Goal: Information Seeking & Learning: Learn about a topic

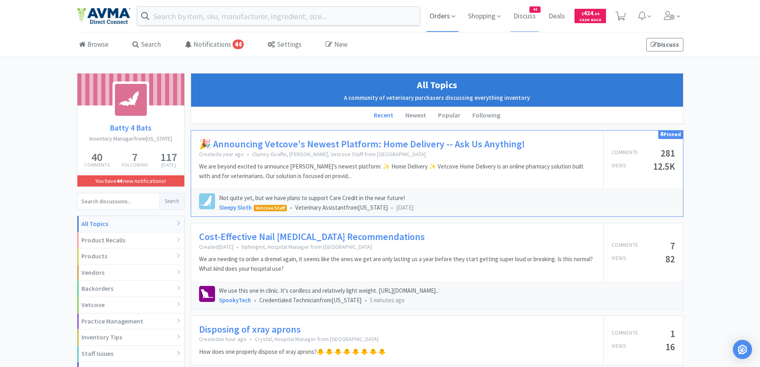
click at [443, 15] on span "Orders" at bounding box center [443, 16] width 32 height 32
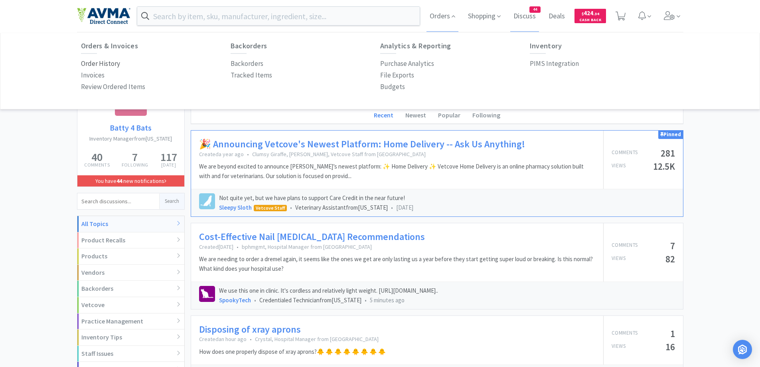
click at [116, 61] on p "Order History" at bounding box center [100, 63] width 39 height 11
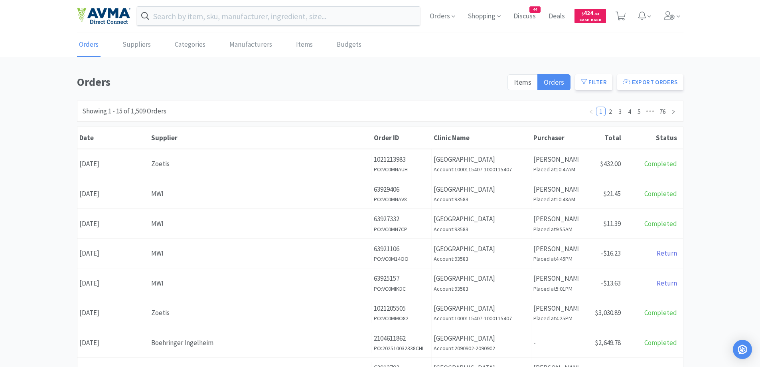
click at [719, 87] on div "Orders Items Orders Filter Export Orders Filters Filter Suppliers All Suppliers…" at bounding box center [380, 348] width 760 height 551
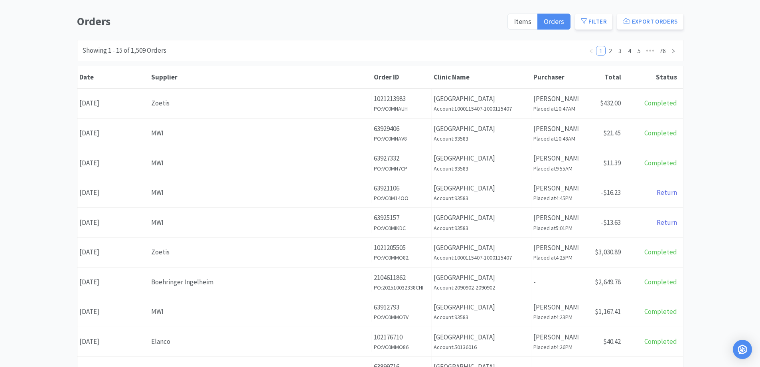
scroll to position [80, 0]
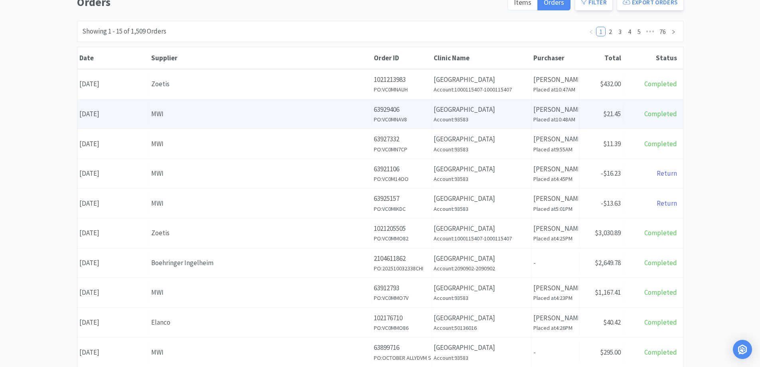
click at [211, 106] on div "Supplier MWI" at bounding box center [260, 114] width 223 height 20
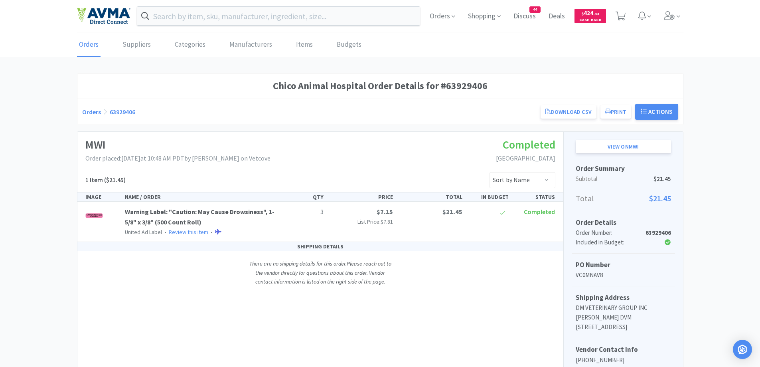
click at [93, 113] on link "Orders" at bounding box center [91, 112] width 19 height 8
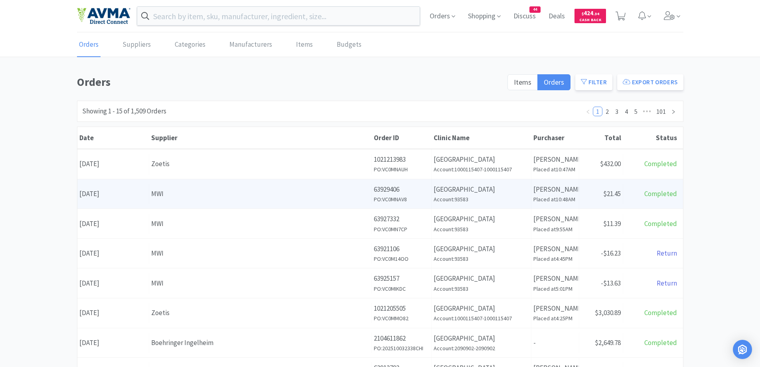
click at [288, 192] on div "MWI" at bounding box center [260, 193] width 218 height 11
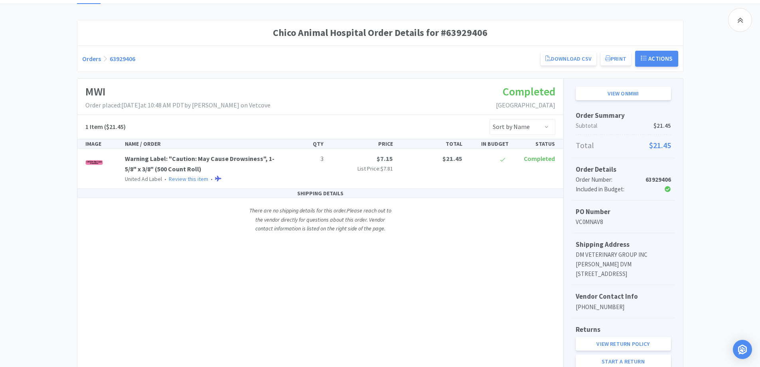
scroll to position [22, 0]
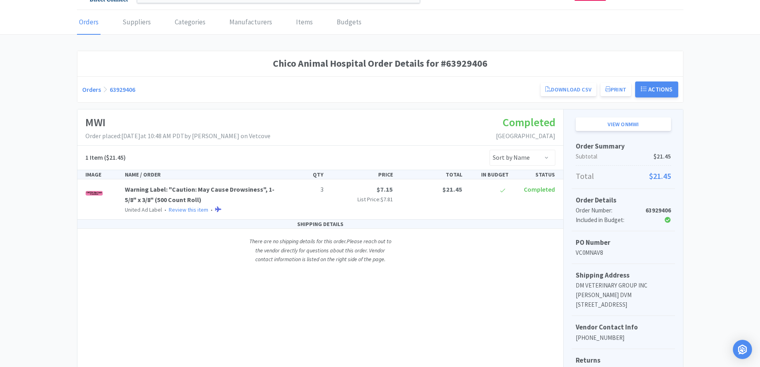
click at [83, 88] on link "Orders" at bounding box center [91, 89] width 19 height 8
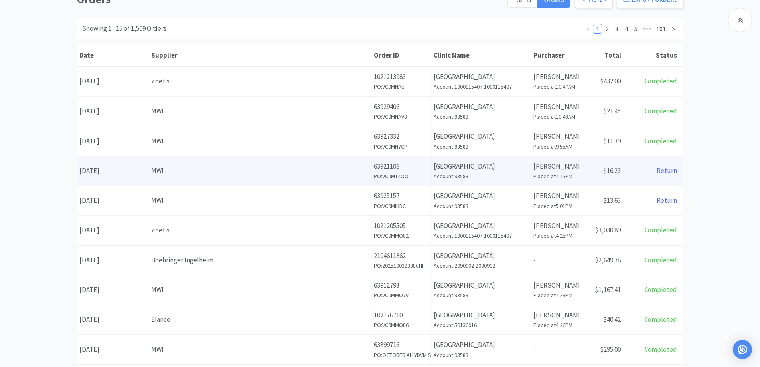
scroll to position [102, 0]
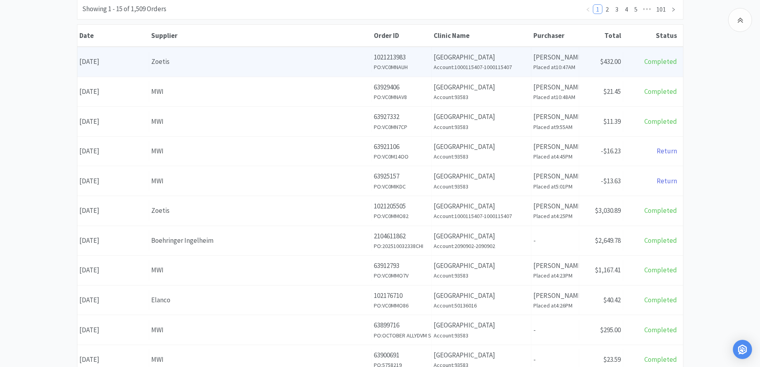
click at [378, 71] on h6 "PO: VC0MNAUH" at bounding box center [401, 67] width 55 height 9
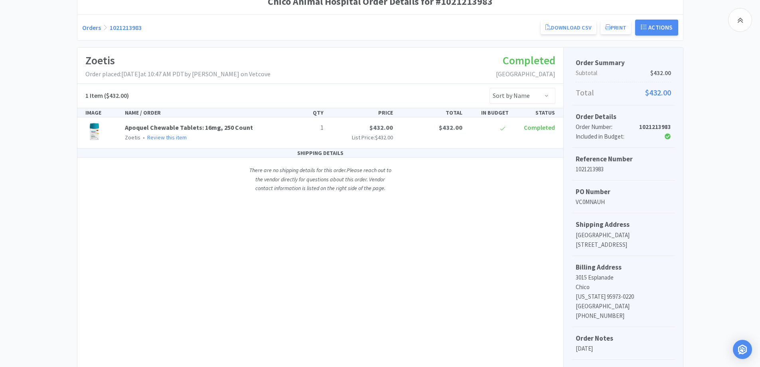
scroll to position [29, 0]
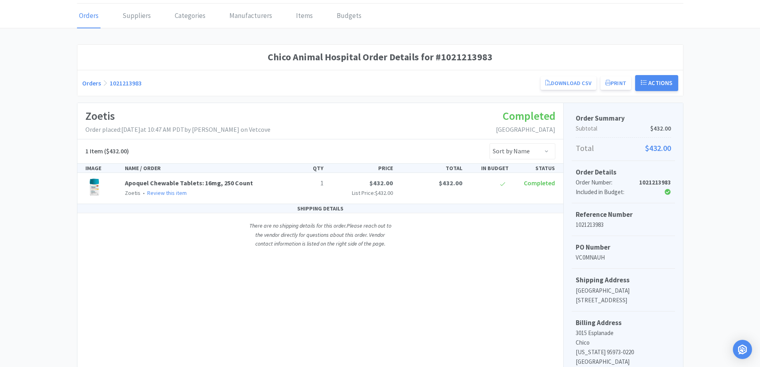
click at [87, 86] on link "Orders" at bounding box center [91, 83] width 19 height 8
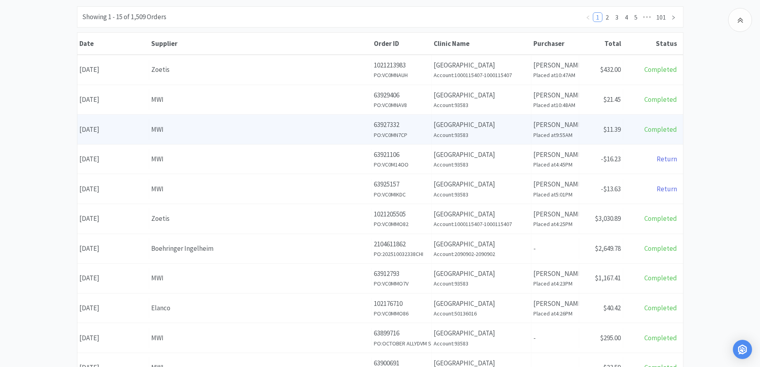
scroll to position [109, 0]
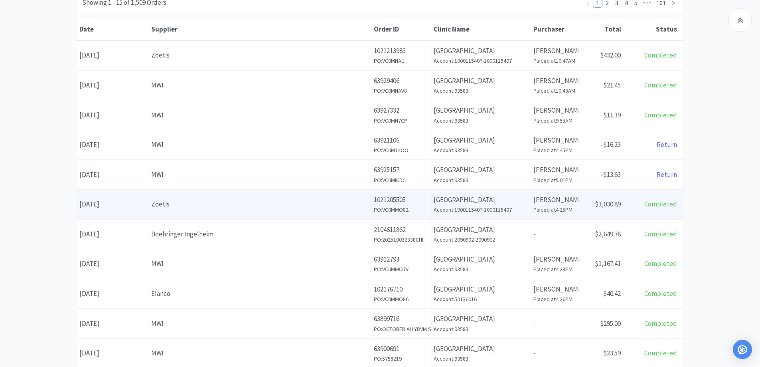
click at [371, 214] on div "Supplier Zoetis" at bounding box center [260, 204] width 223 height 20
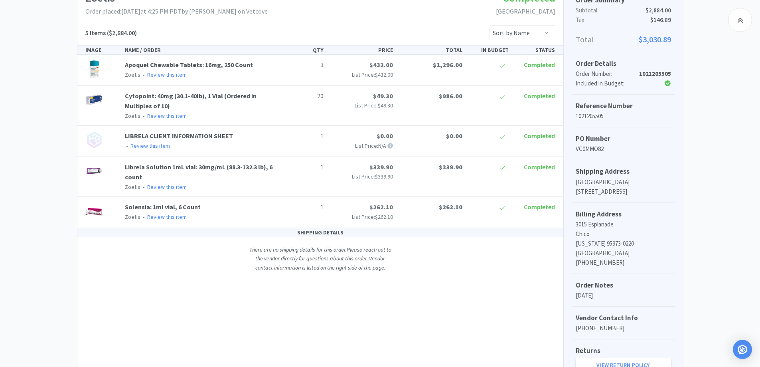
scroll to position [118, 0]
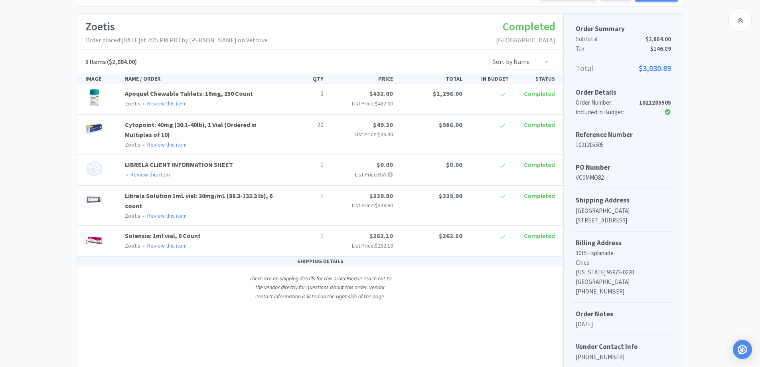
click at [746, 187] on div "Chico Animal Hospital Order Details for #1021205505 Orders 1021205505 Download …" at bounding box center [380, 193] width 760 height 477
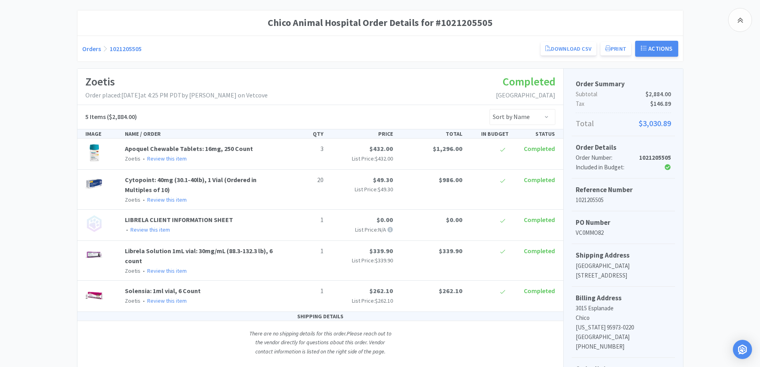
scroll to position [0, 0]
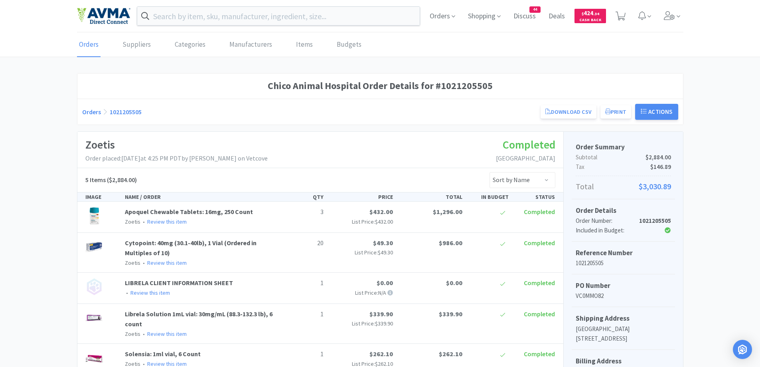
click at [94, 109] on link "Orders" at bounding box center [91, 112] width 19 height 8
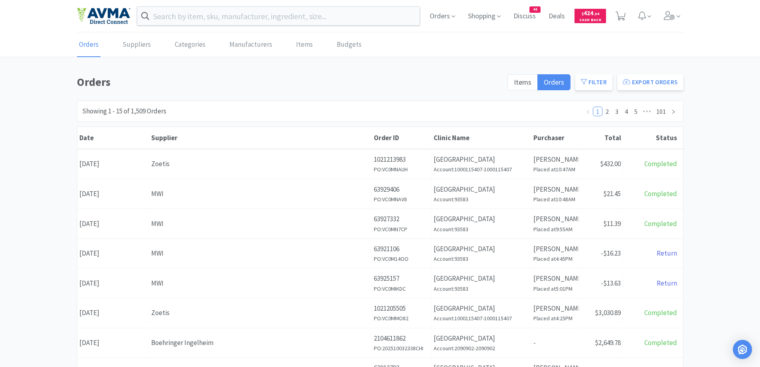
click at [301, 75] on h1 "Orders" at bounding box center [290, 82] width 426 height 18
click at [188, 86] on h1 "Orders" at bounding box center [290, 82] width 426 height 18
click at [221, 15] on input "text" at bounding box center [278, 16] width 283 height 18
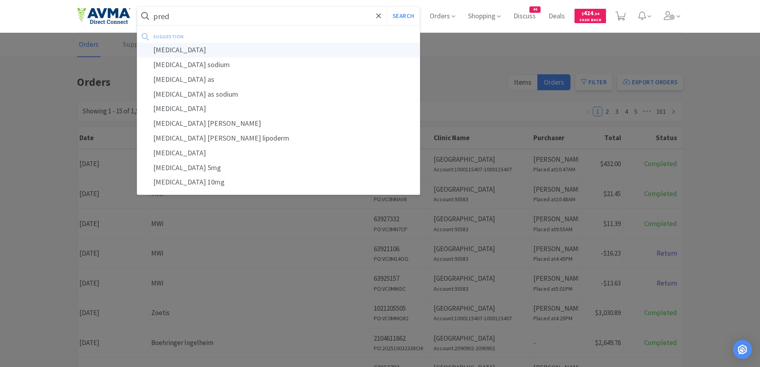
click at [184, 49] on div "[MEDICAL_DATA]" at bounding box center [278, 50] width 283 height 15
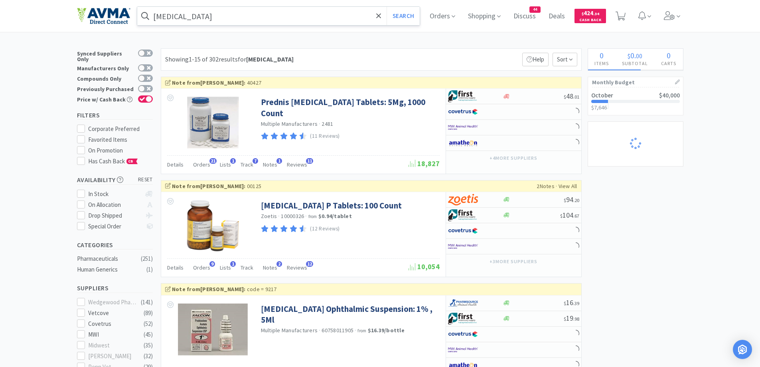
click at [233, 21] on input "[MEDICAL_DATA]" at bounding box center [278, 16] width 283 height 18
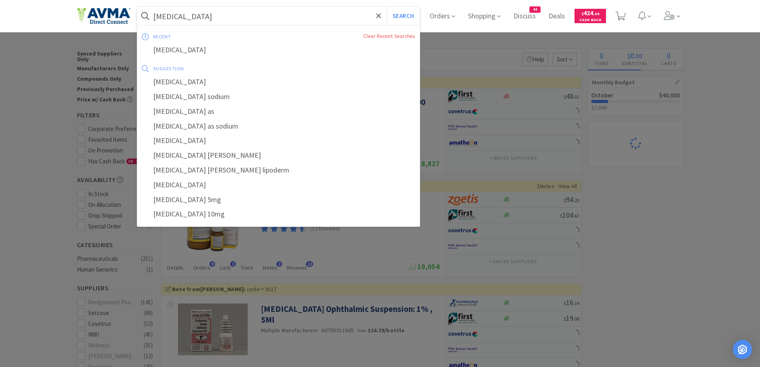
click at [233, 21] on input "[MEDICAL_DATA]" at bounding box center [278, 16] width 283 height 18
type input "[MEDICAL_DATA]"
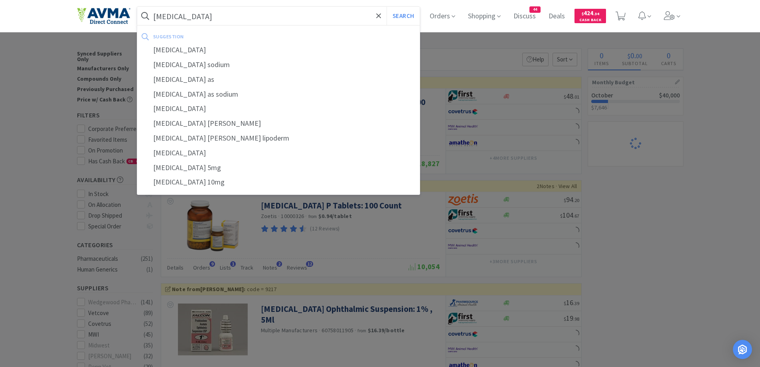
select select "2"
select select "3"
select select "1"
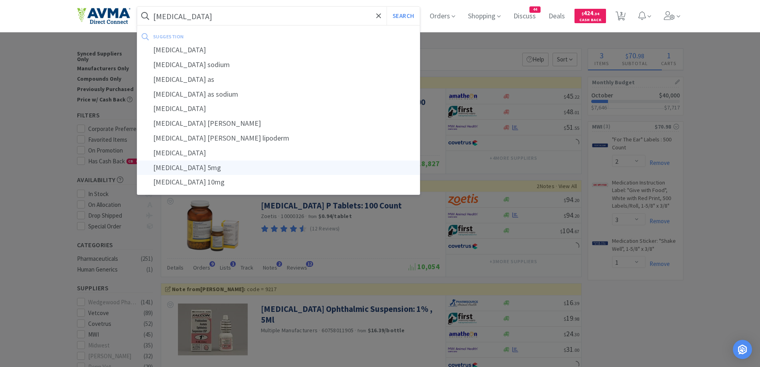
click at [198, 168] on div "[MEDICAL_DATA] 5mg" at bounding box center [278, 167] width 283 height 15
type input "[MEDICAL_DATA] 5mg"
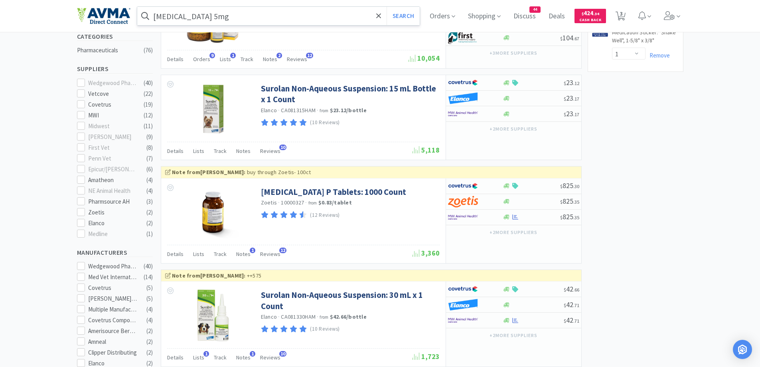
scroll to position [239, 0]
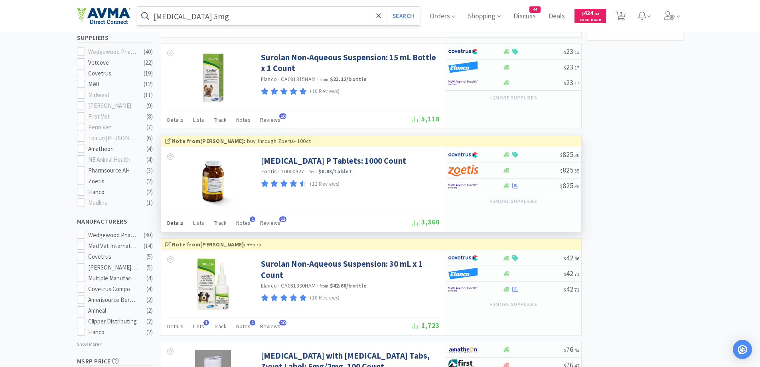
click at [178, 223] on span "Details" at bounding box center [175, 222] width 16 height 7
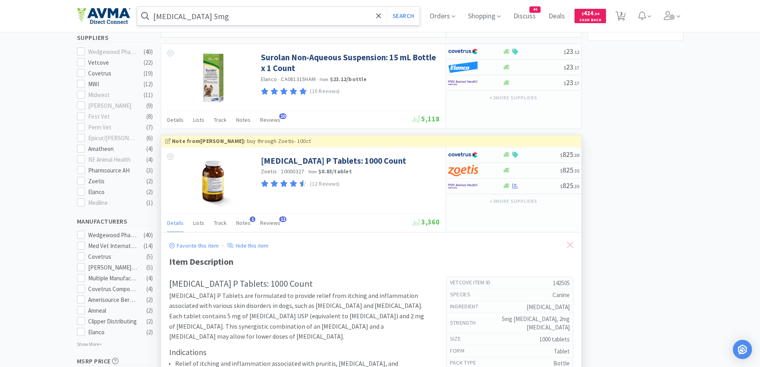
click at [572, 237] on div at bounding box center [570, 245] width 14 height 18
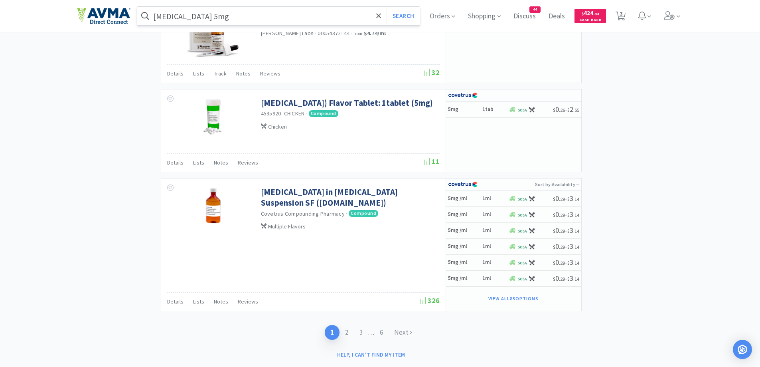
scroll to position [1229, 0]
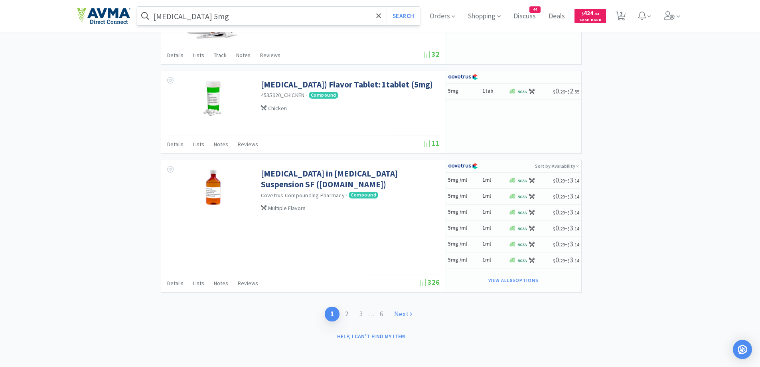
click at [414, 313] on link "Next" at bounding box center [403, 313] width 29 height 15
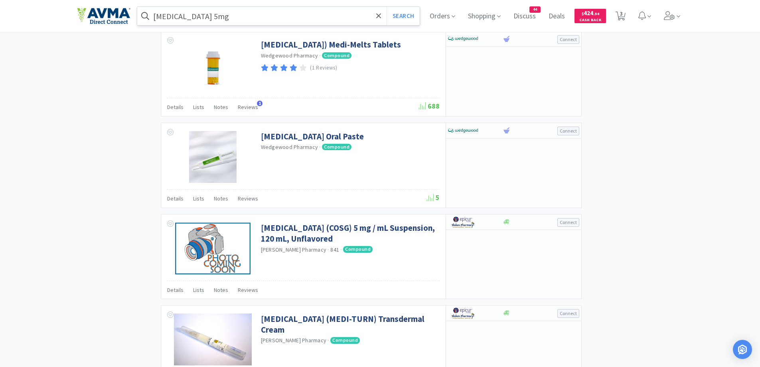
scroll to position [1147, 0]
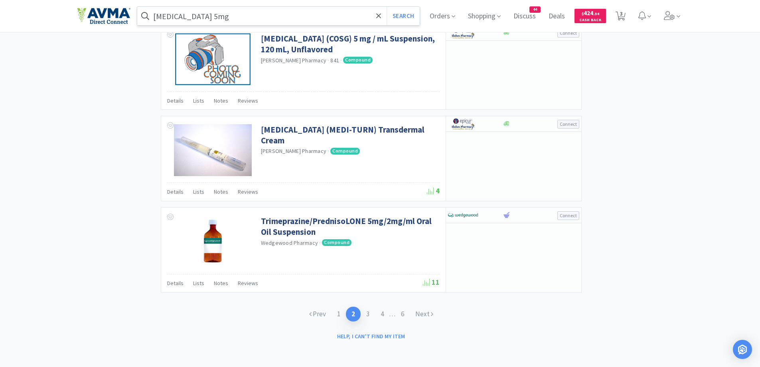
click at [441, 317] on div "Prev 1 2 3 4 . . . 6 Next" at bounding box center [371, 314] width 421 height 31
click at [420, 309] on link "Next" at bounding box center [424, 313] width 29 height 15
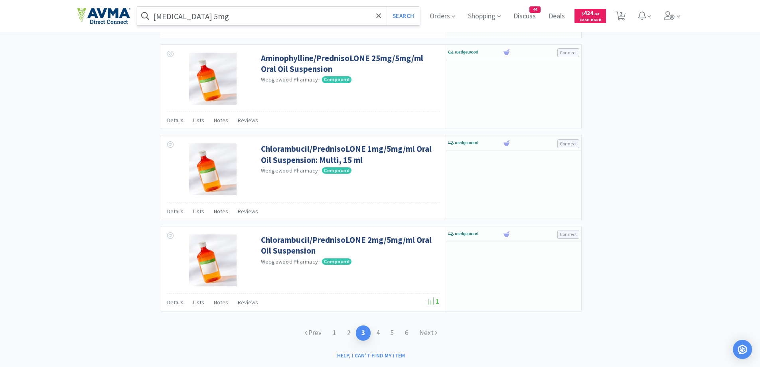
scroll to position [1147, 0]
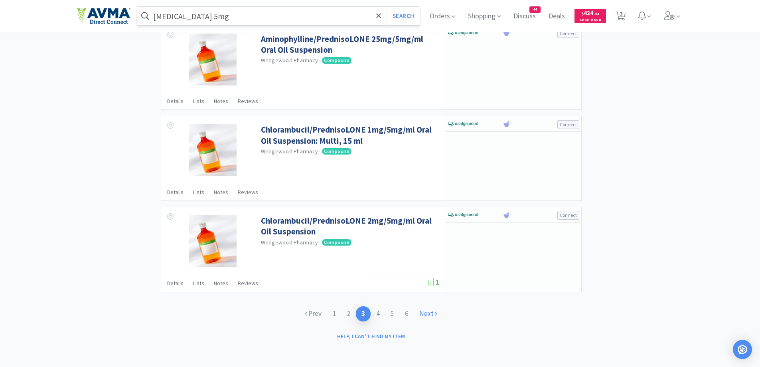
click at [433, 316] on link "Next" at bounding box center [428, 313] width 29 height 15
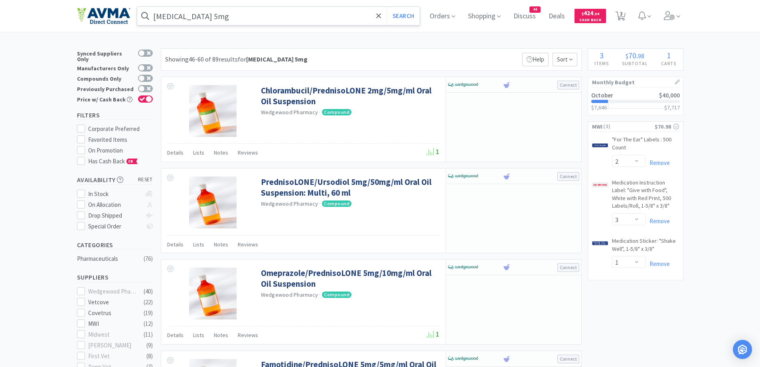
click at [462, 57] on div "Showing 46-60 of 89 results for [MEDICAL_DATA] 5mg Filters Help Sort" at bounding box center [371, 59] width 421 height 22
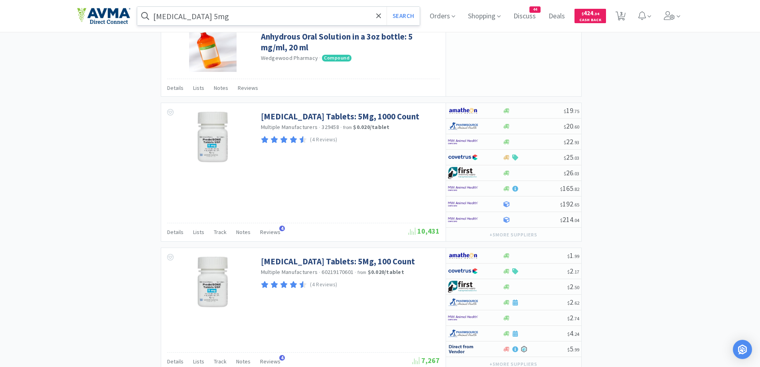
scroll to position [878, 0]
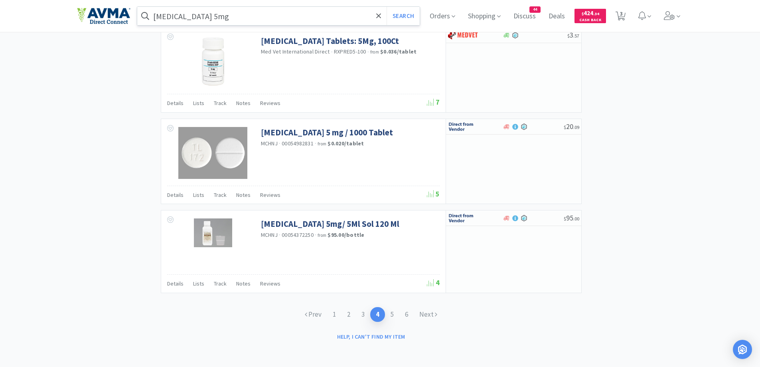
scroll to position [1235, 0]
click at [426, 315] on link "Next" at bounding box center [428, 313] width 29 height 15
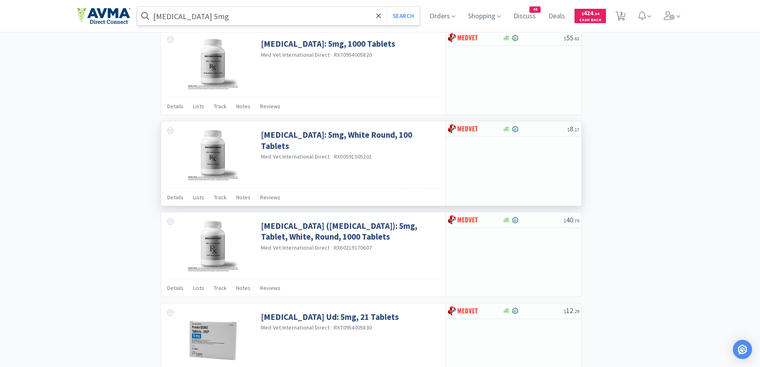
scroll to position [1144, 0]
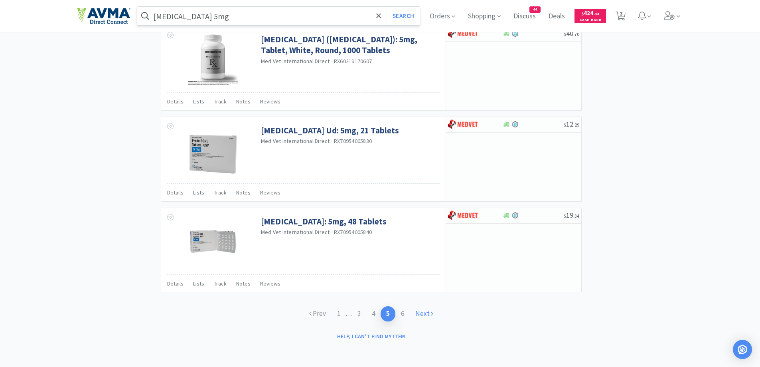
click at [423, 312] on link "Next" at bounding box center [424, 313] width 29 height 15
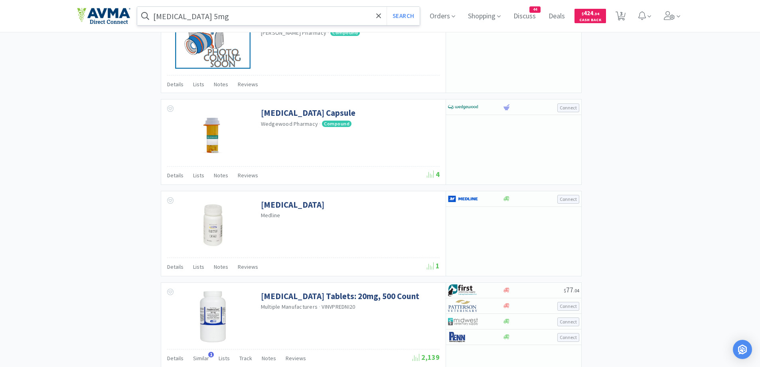
scroll to position [1138, 0]
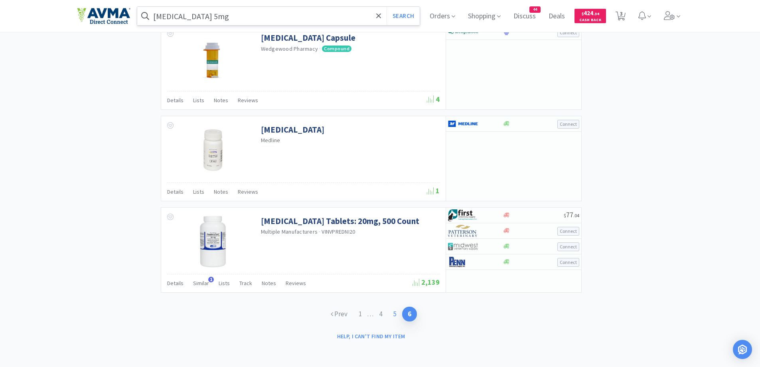
click at [393, 315] on link "5" at bounding box center [395, 313] width 14 height 15
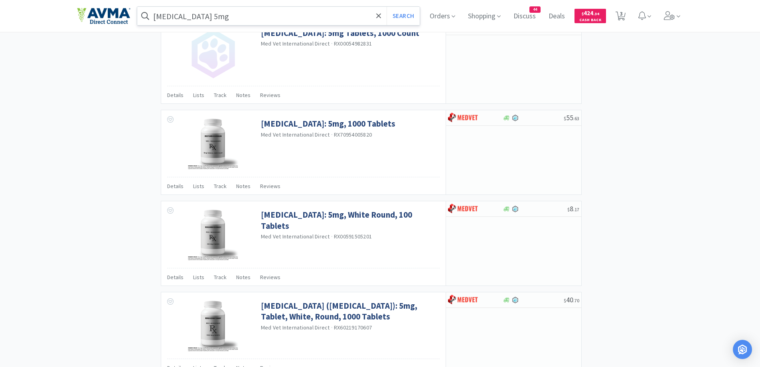
scroll to position [1144, 0]
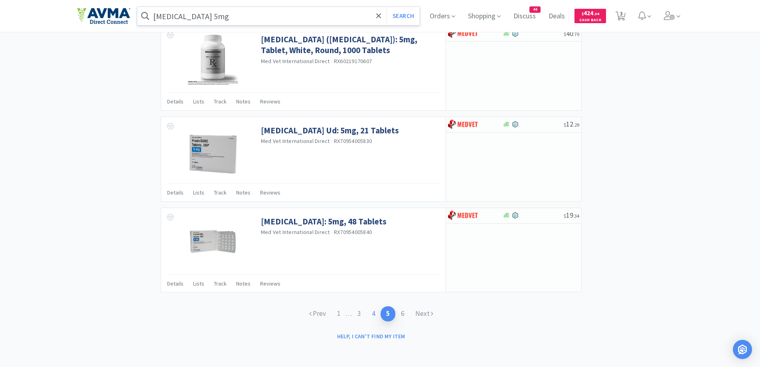
click at [376, 314] on link "4" at bounding box center [373, 313] width 14 height 15
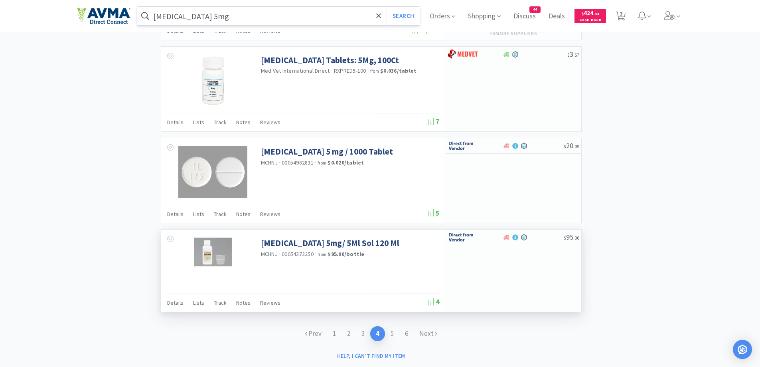
scroll to position [1235, 0]
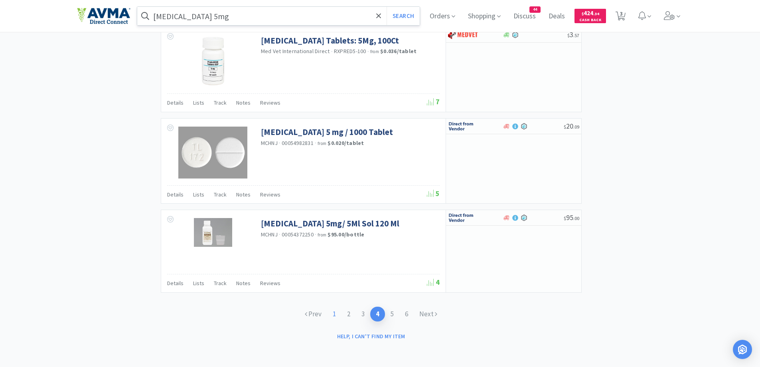
click at [334, 314] on link "1" at bounding box center [334, 313] width 14 height 15
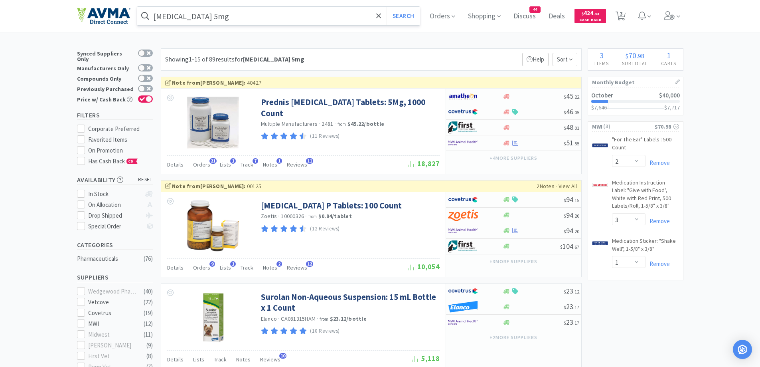
click at [348, 51] on div "Showing 1-15 of 89 results for [MEDICAL_DATA] 5mg Filters Help Sort" at bounding box center [371, 59] width 421 height 22
click at [245, 167] on span "Track" at bounding box center [247, 164] width 13 height 7
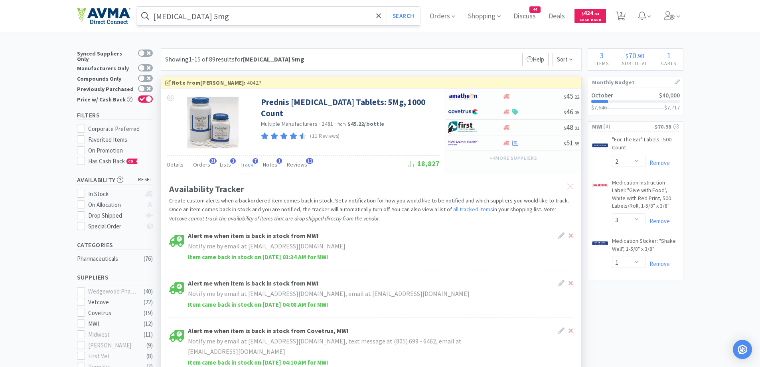
click at [570, 186] on icon at bounding box center [570, 186] width 6 height 6
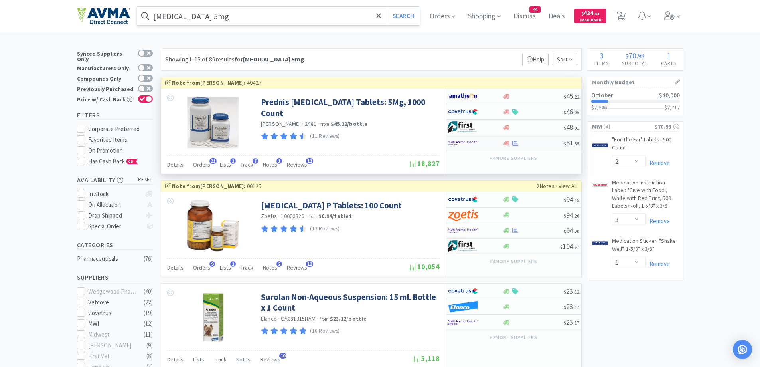
click at [503, 142] on div at bounding box center [507, 143] width 8 height 6
select select "1"
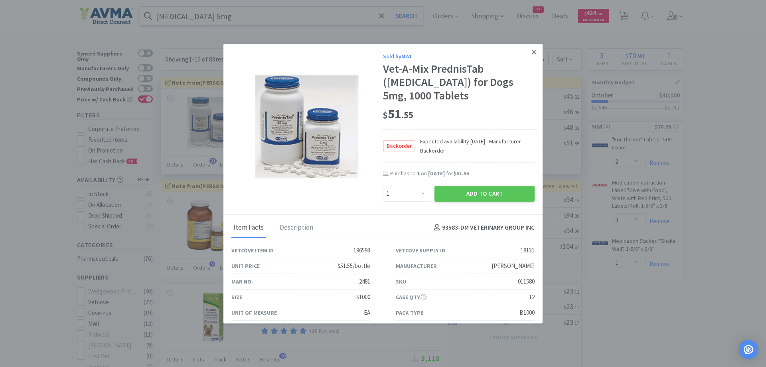
click at [530, 53] on link at bounding box center [534, 52] width 14 height 17
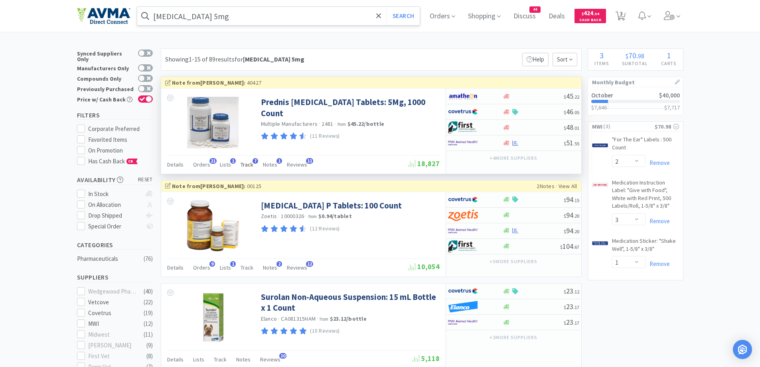
click at [241, 165] on span "Track" at bounding box center [247, 164] width 13 height 7
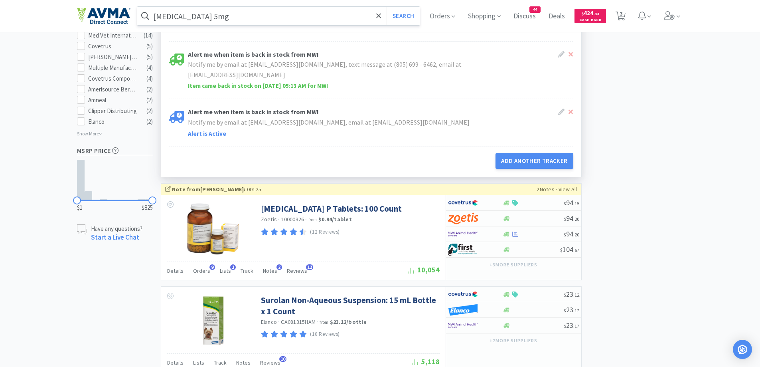
scroll to position [399, 0]
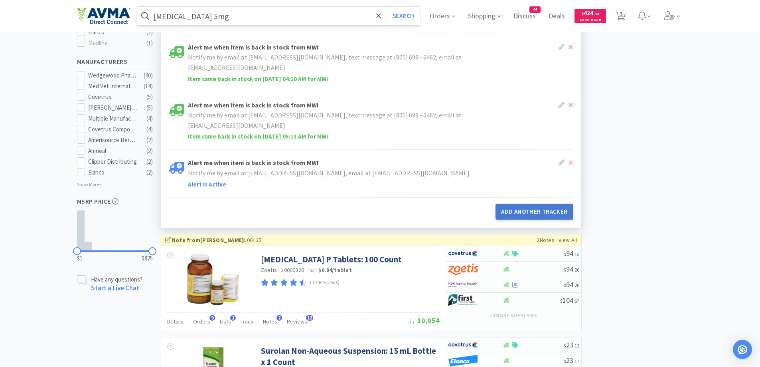
click at [527, 217] on button "Add Another Tracker" at bounding box center [534, 212] width 77 height 16
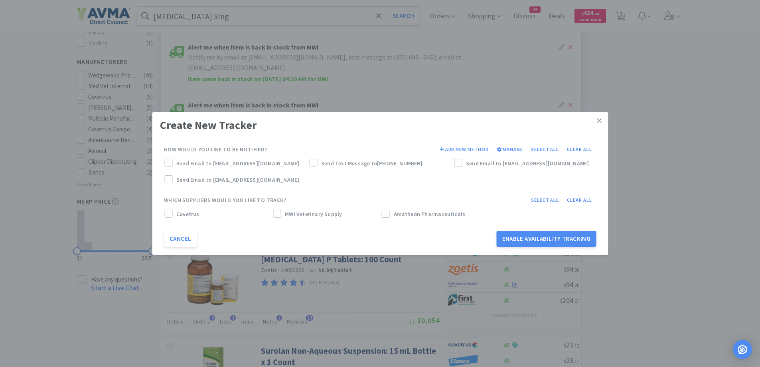
drag, startPoint x: 170, startPoint y: 214, endPoint x: 229, endPoint y: 223, distance: 59.7
click at [172, 215] on label "Covetrus" at bounding box center [216, 214] width 105 height 9
click at [273, 214] on div "MWI Veterinary Supply" at bounding box center [325, 216] width 109 height 16
click at [279, 214] on icon at bounding box center [277, 214] width 6 height 6
click at [386, 213] on icon at bounding box center [386, 214] width 6 height 6
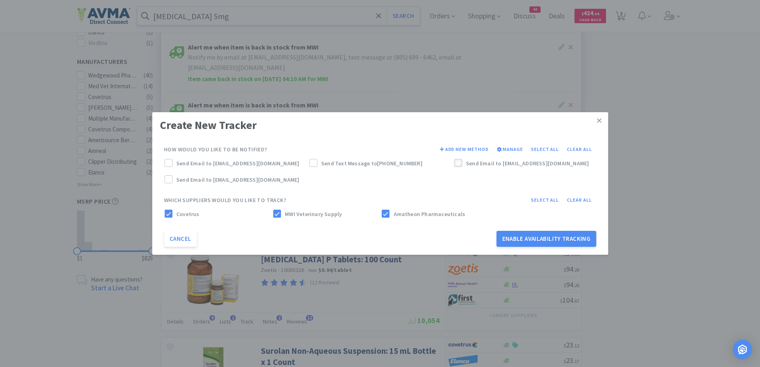
click at [457, 163] on icon at bounding box center [458, 163] width 6 height 6
drag, startPoint x: 168, startPoint y: 161, endPoint x: 311, endPoint y: 190, distance: 146.4
click at [169, 161] on icon at bounding box center [169, 163] width 6 height 6
click at [563, 242] on button "Enable Availability Tracking" at bounding box center [547, 239] width 100 height 16
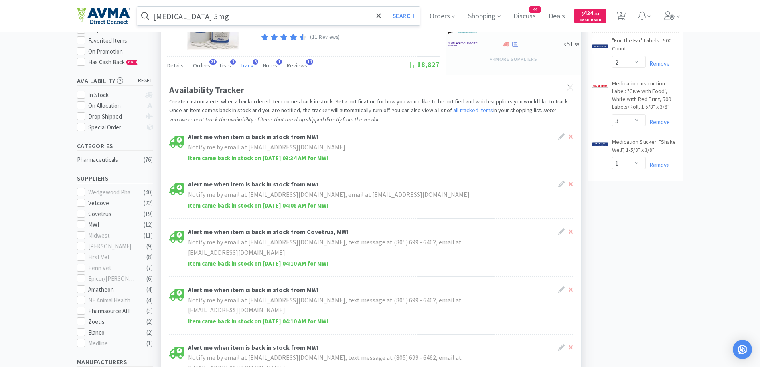
scroll to position [80, 0]
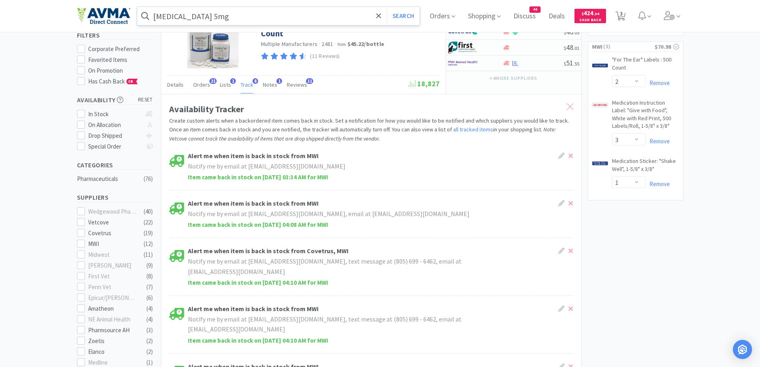
click at [567, 103] on div at bounding box center [570, 107] width 14 height 18
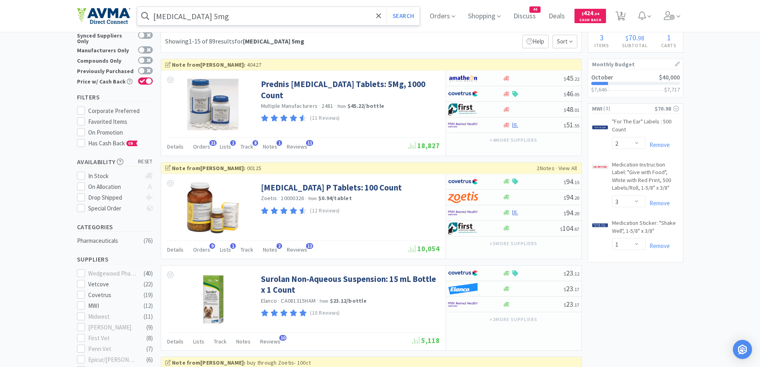
scroll to position [0, 0]
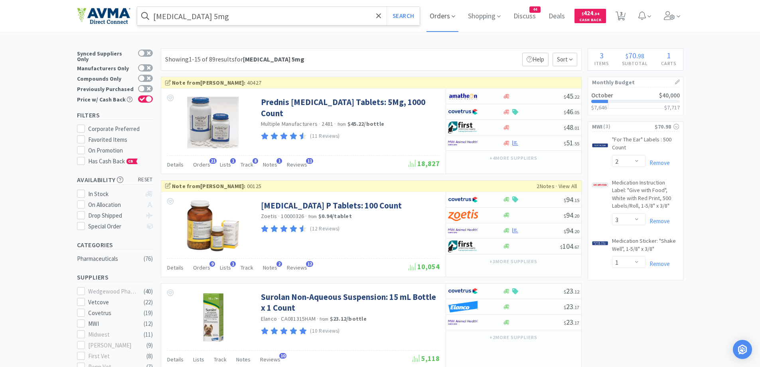
click at [447, 18] on span "Orders" at bounding box center [443, 16] width 32 height 32
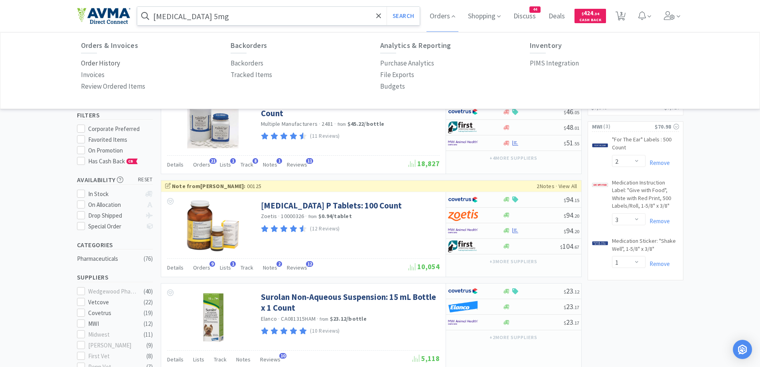
click at [113, 63] on p "Order History" at bounding box center [100, 63] width 39 height 11
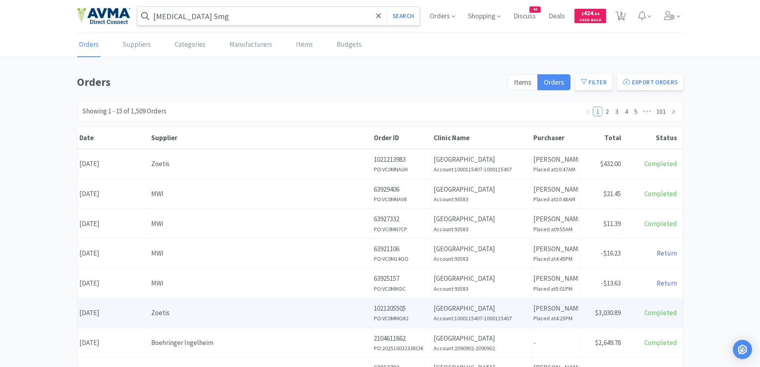
click at [214, 313] on div "Zoetis" at bounding box center [260, 312] width 218 height 11
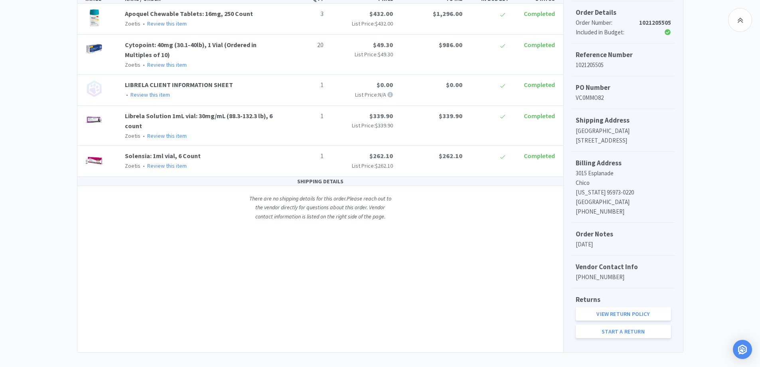
scroll to position [118, 0]
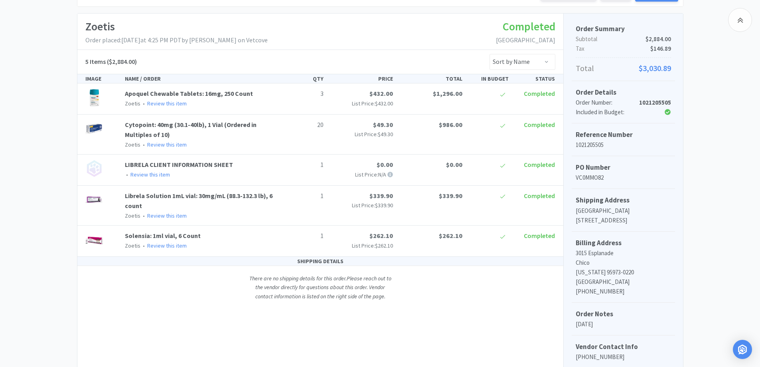
click at [49, 158] on div "Chico Animal Hospital Order Details for #1021205505 Orders 1021205505 Download …" at bounding box center [380, 193] width 760 height 477
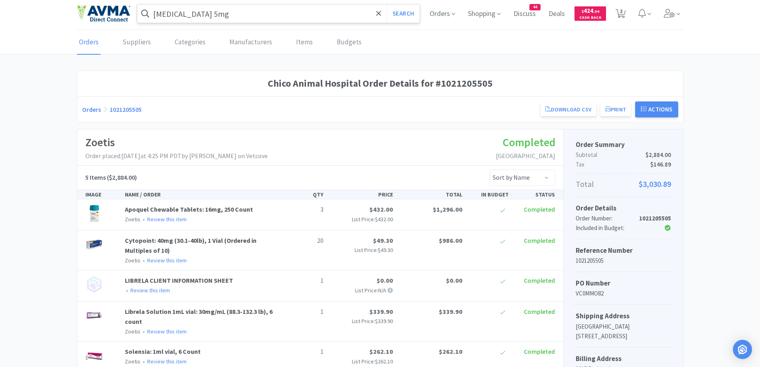
scroll to position [0, 0]
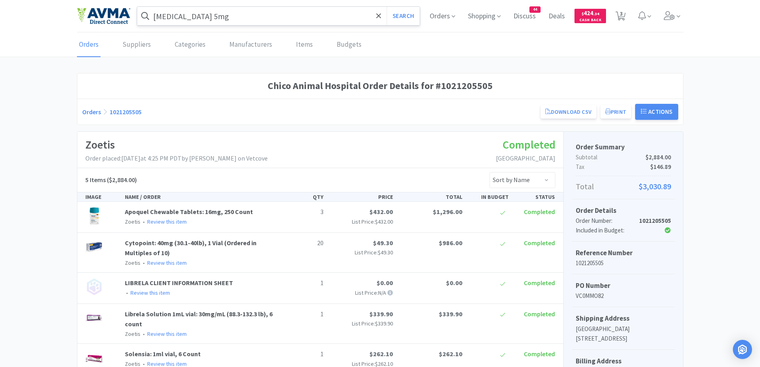
click at [82, 110] on link "Orders" at bounding box center [91, 112] width 19 height 8
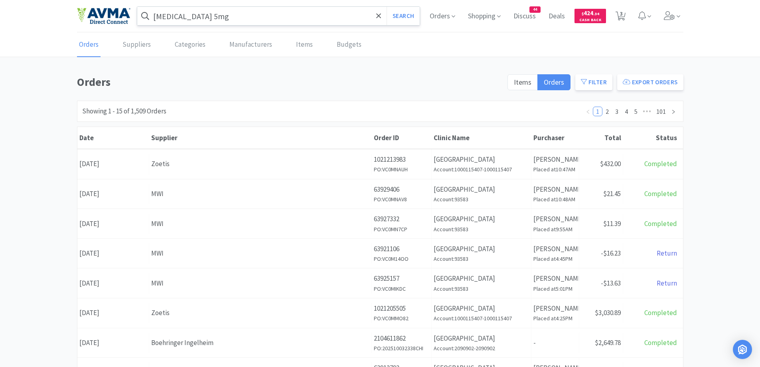
click at [245, 61] on div "Orders Suppliers Categories Manufacturers Items Budgets Orders Items Orders Fil…" at bounding box center [380, 328] width 760 height 591
click at [532, 10] on span "44" at bounding box center [535, 10] width 10 height 6
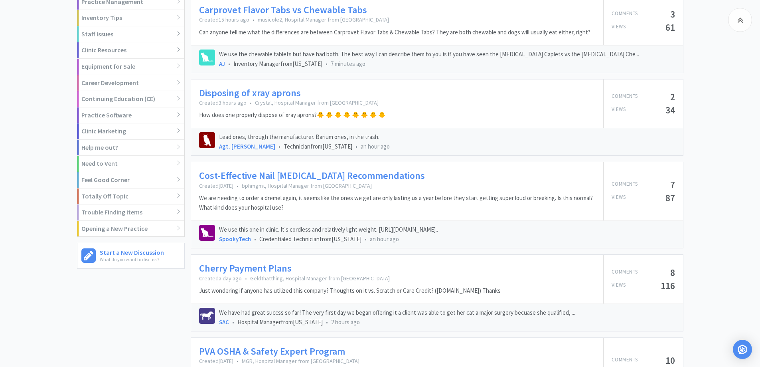
scroll to position [399, 0]
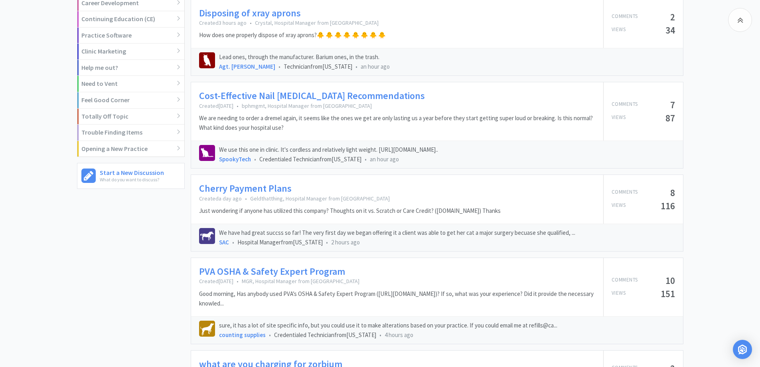
click at [273, 274] on link "PVA OSHA & Safety Expert Program" at bounding box center [272, 272] width 146 height 12
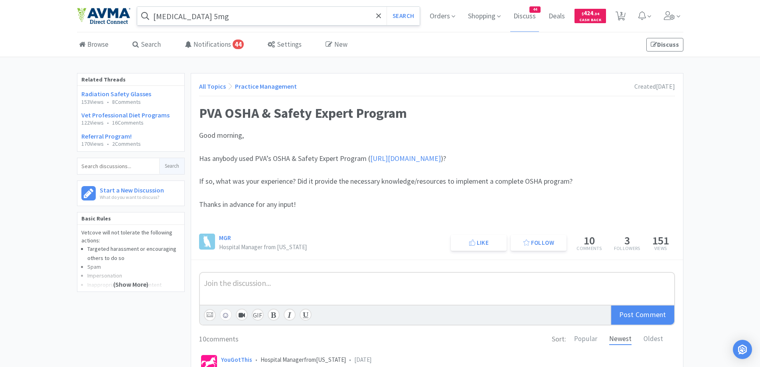
click at [441, 158] on span "[URL][DOMAIN_NAME]" at bounding box center [405, 158] width 71 height 9
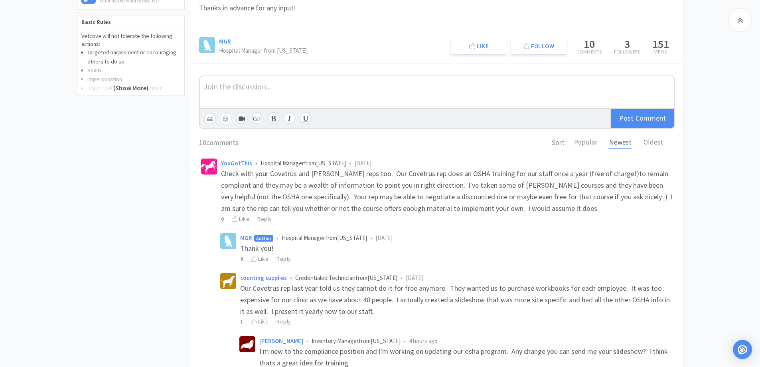
scroll to position [239, 0]
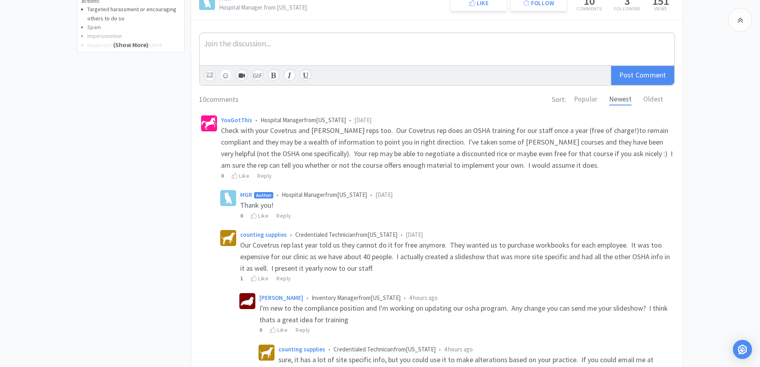
click at [715, 172] on div "Related Threads Radiation Safety Glasses 153 Views • 8 Comments Vet Professiona…" at bounding box center [380, 319] width 760 height 970
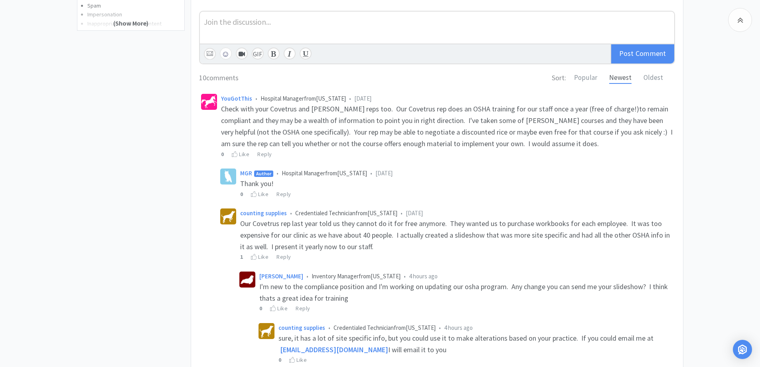
scroll to position [266, 0]
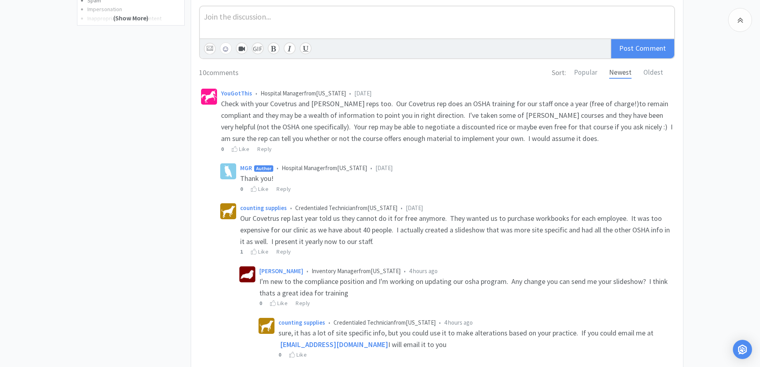
click at [171, 150] on div "Related Threads Radiation Safety Glasses 153 Views • 8 Comments Vet Professiona…" at bounding box center [134, 292] width 114 height 970
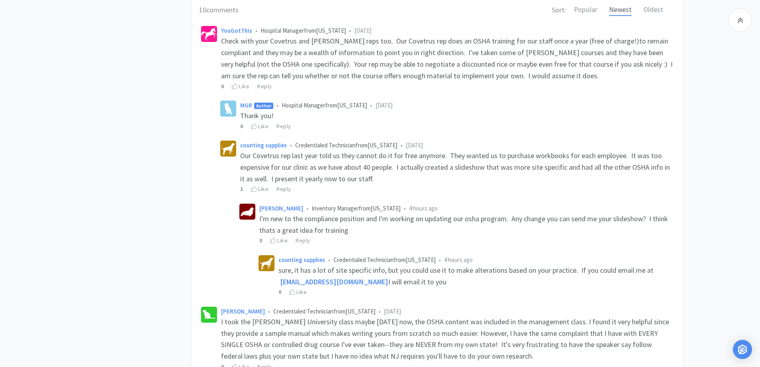
scroll to position [346, 0]
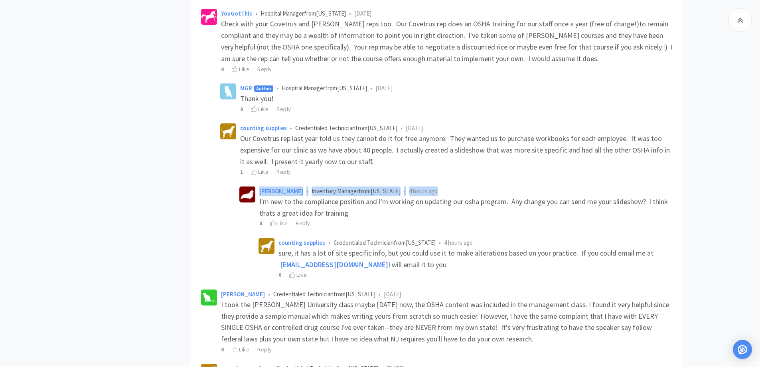
drag, startPoint x: 755, startPoint y: 178, endPoint x: 758, endPoint y: 172, distance: 6.8
click at [758, 172] on div "Related Threads Radiation Safety Glasses 153 Views • 8 Comments Vet Professiona…" at bounding box center [380, 212] width 760 height 970
click at [749, 175] on div "Related Threads Radiation Safety Glasses 153 Views • 8 Comments Vet Professiona…" at bounding box center [380, 212] width 760 height 970
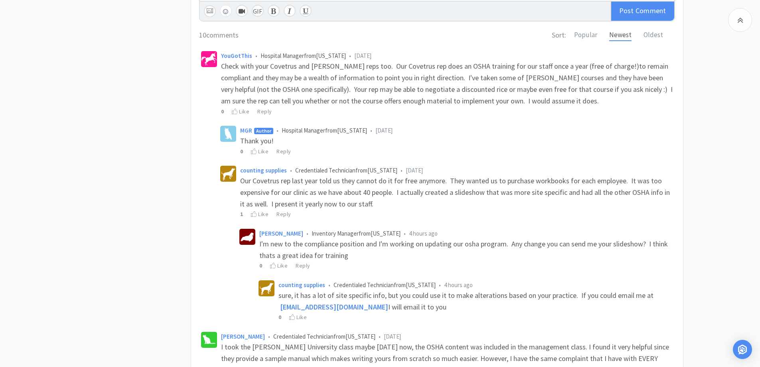
scroll to position [300, 0]
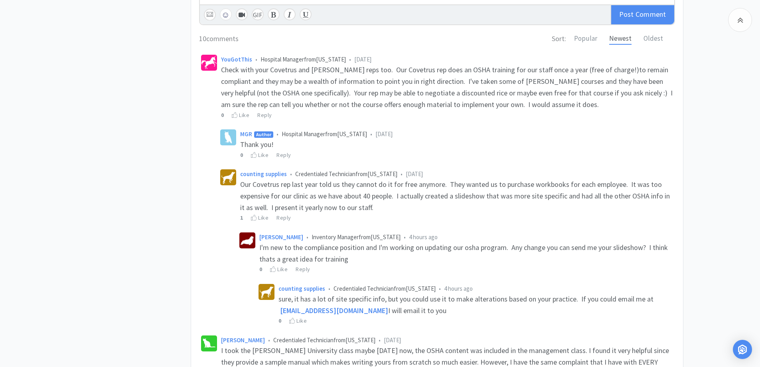
click at [730, 127] on div "Related Threads Radiation Safety Glasses 153 Views • 8 Comments Vet Professiona…" at bounding box center [380, 258] width 760 height 970
click at [736, 189] on div "Related Threads Radiation Safety Glasses 153 Views • 8 Comments Vet Professiona…" at bounding box center [380, 258] width 760 height 970
click at [720, 192] on div "Related Threads Radiation Safety Glasses 153 Views • 8 Comments Vet Professiona…" at bounding box center [380, 258] width 760 height 970
click at [171, 204] on div "Related Threads Radiation Safety Glasses 153 Views • 8 Comments Vet Professiona…" at bounding box center [134, 258] width 114 height 970
click at [726, 212] on div "Related Threads Radiation Safety Glasses 153 Views • 8 Comments Vet Professiona…" at bounding box center [380, 258] width 760 height 970
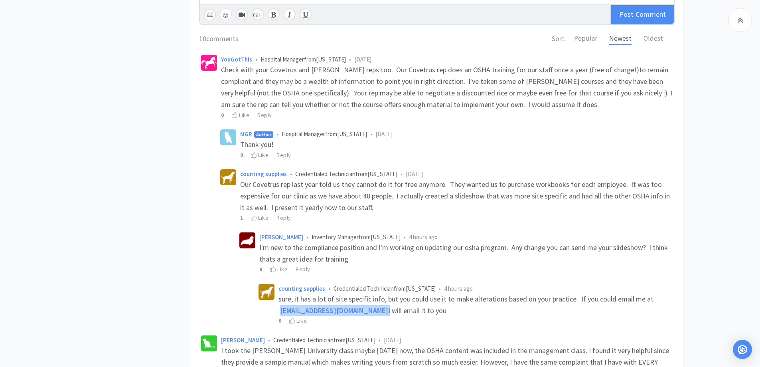
drag, startPoint x: 379, startPoint y: 312, endPoint x: 279, endPoint y: 310, distance: 99.4
click at [279, 310] on div "[EMAIL_ADDRESS][DOMAIN_NAME] I will email it to you" at bounding box center [476, 311] width 395 height 12
copy div "[EMAIL_ADDRESS][DOMAIN_NAME]"
click at [713, 178] on div "Related Threads Radiation Safety Glasses 153 Views • 8 Comments Vet Professiona…" at bounding box center [380, 258] width 760 height 970
click at [723, 154] on div "Related Threads Radiation Safety Glasses 153 Views • 8 Comments Vet Professiona…" at bounding box center [380, 258] width 760 height 970
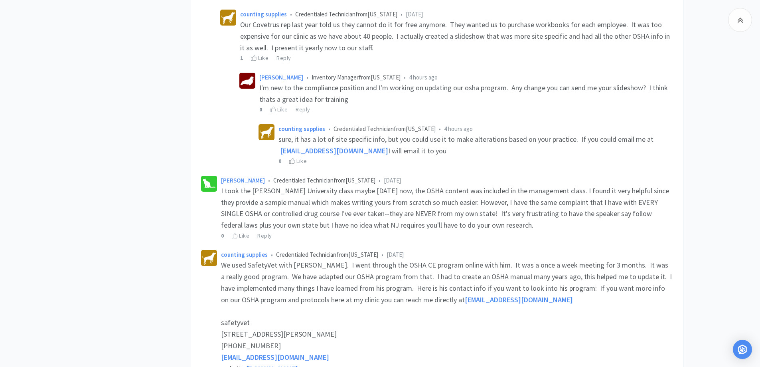
scroll to position [540, 0]
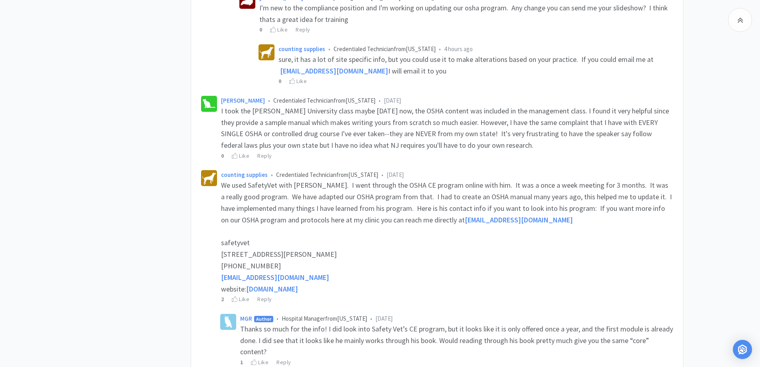
click at [702, 162] on div "Related Threads Radiation Safety Glasses 153 Views • 8 Comments Vet Professiona…" at bounding box center [380, 18] width 760 height 970
click at [706, 150] on div "Related Threads Radiation Safety Glasses 153 Views • 8 Comments Vet Professiona…" at bounding box center [380, 18] width 760 height 970
click at [689, 160] on div "Related Threads Radiation Safety Glasses 153 Views • 8 Comments Vet Professiona…" at bounding box center [380, 18] width 760 height 970
click at [105, 227] on div "Related Threads Radiation Safety Glasses 153 Views • 8 Comments Vet Professiona…" at bounding box center [134, 18] width 114 height 970
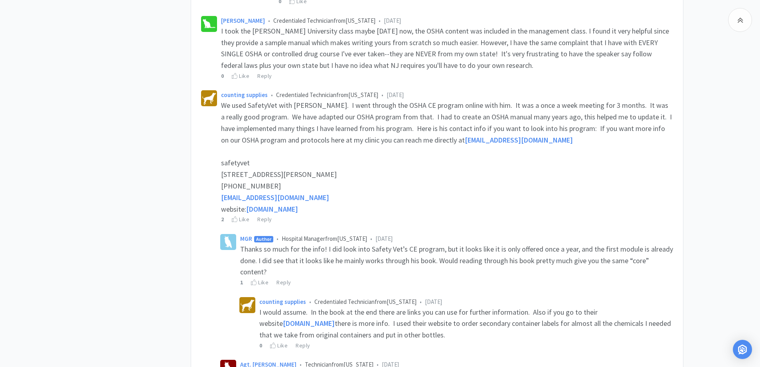
click at [235, 219] on icon at bounding box center [235, 219] width 6 height 6
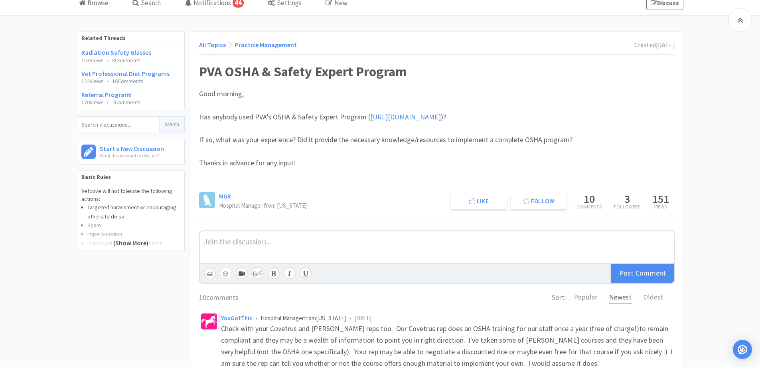
scroll to position [0, 0]
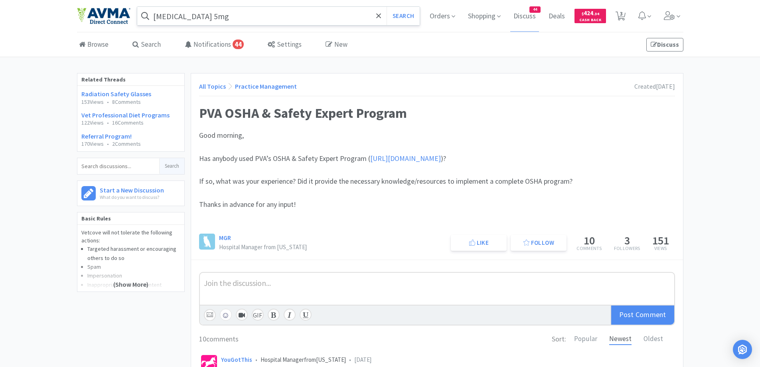
click at [212, 89] on link "All Topics" at bounding box center [212, 86] width 27 height 8
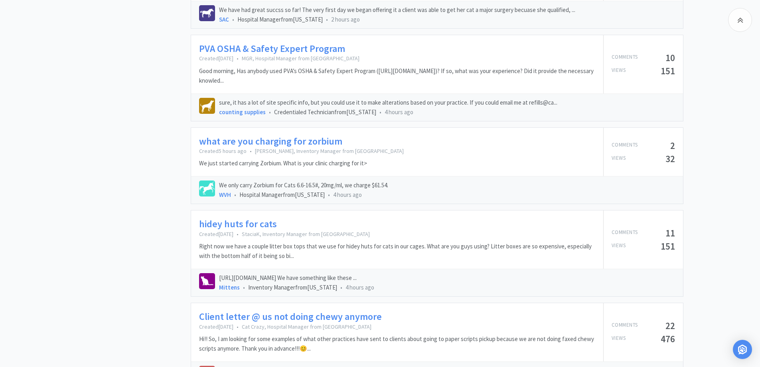
scroll to position [639, 0]
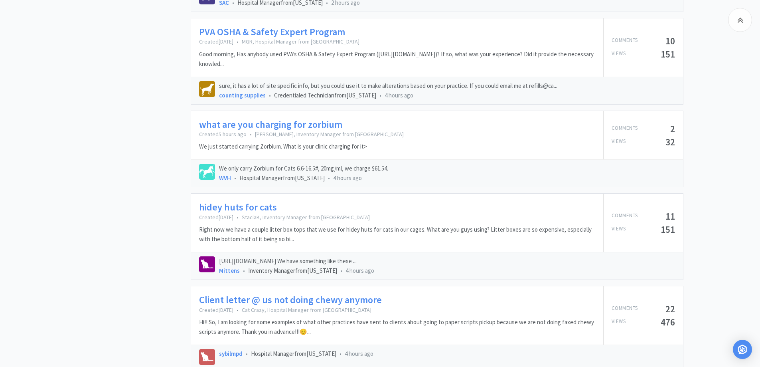
click at [156, 136] on div "Batty 4 Bats Inventory Manager from [US_STATE] 40 Comments 7 Following 117 [DAT…" at bounding box center [134, 151] width 114 height 1432
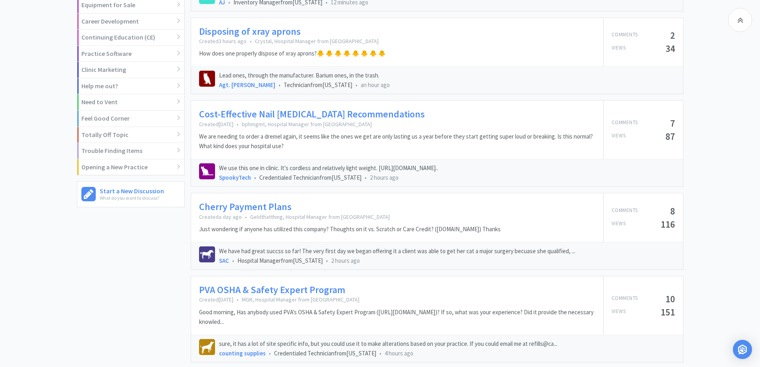
scroll to position [399, 0]
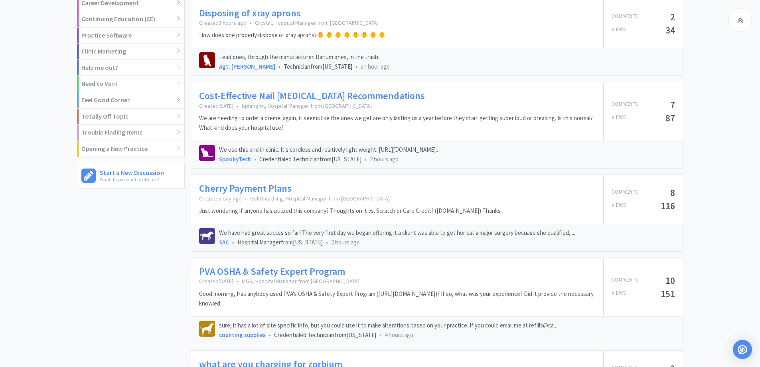
click at [294, 271] on link "PVA OSHA & Safety Expert Program" at bounding box center [272, 272] width 146 height 12
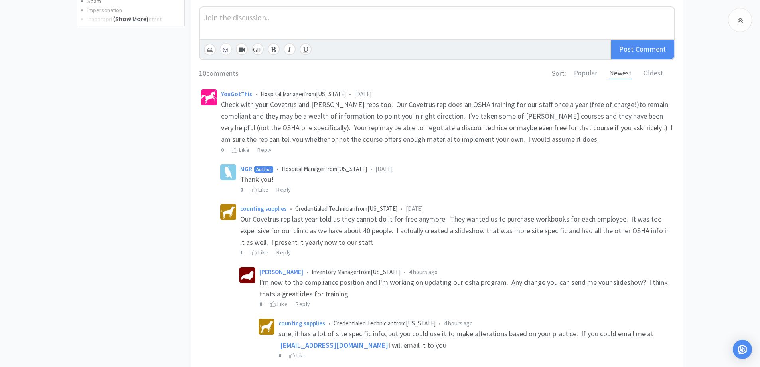
scroll to position [319, 0]
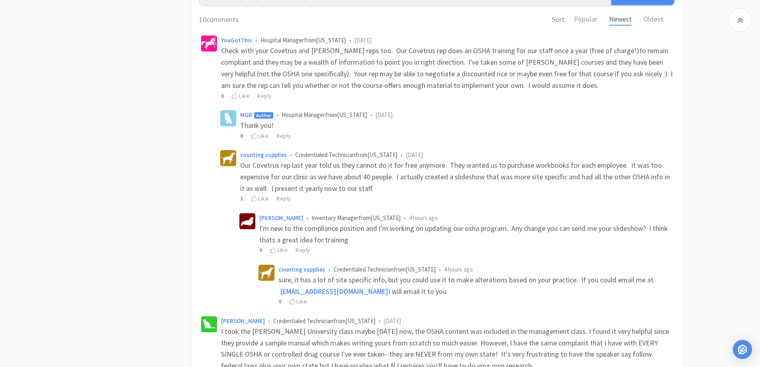
click at [712, 128] on div "Related Threads Radiation Safety Glasses 153 Views • 8 Comments Vet Professiona…" at bounding box center [380, 239] width 760 height 970
